Goal: Navigation & Orientation: Go to known website

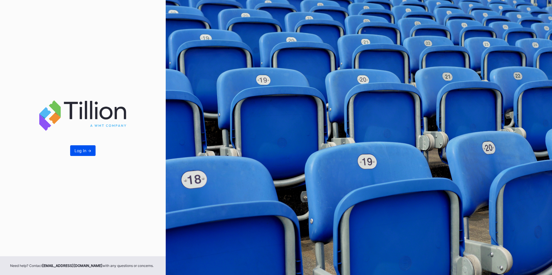
click at [83, 154] on button "Log In ->" at bounding box center [82, 151] width 25 height 11
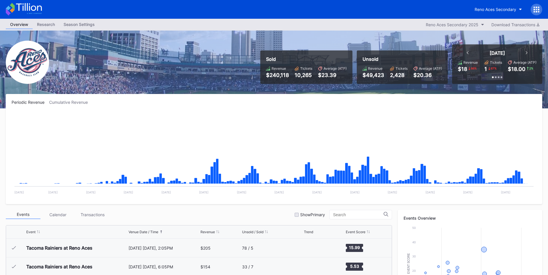
scroll to position [1237, 0]
